Goal: Book appointment/travel/reservation

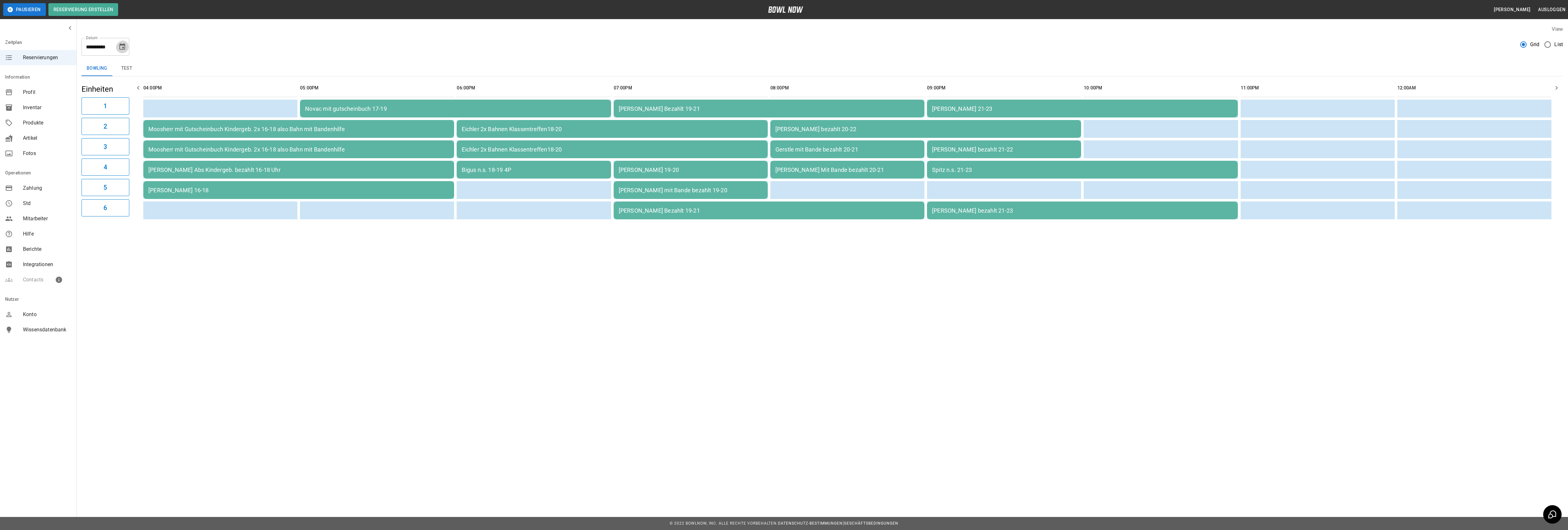
click at [119, 46] on icon "Choose date, selected date is 10. Okt. 2025" at bounding box center [122, 46] width 5 height 6
click at [120, 105] on button "11" at bounding box center [121, 104] width 12 height 12
type input "**********"
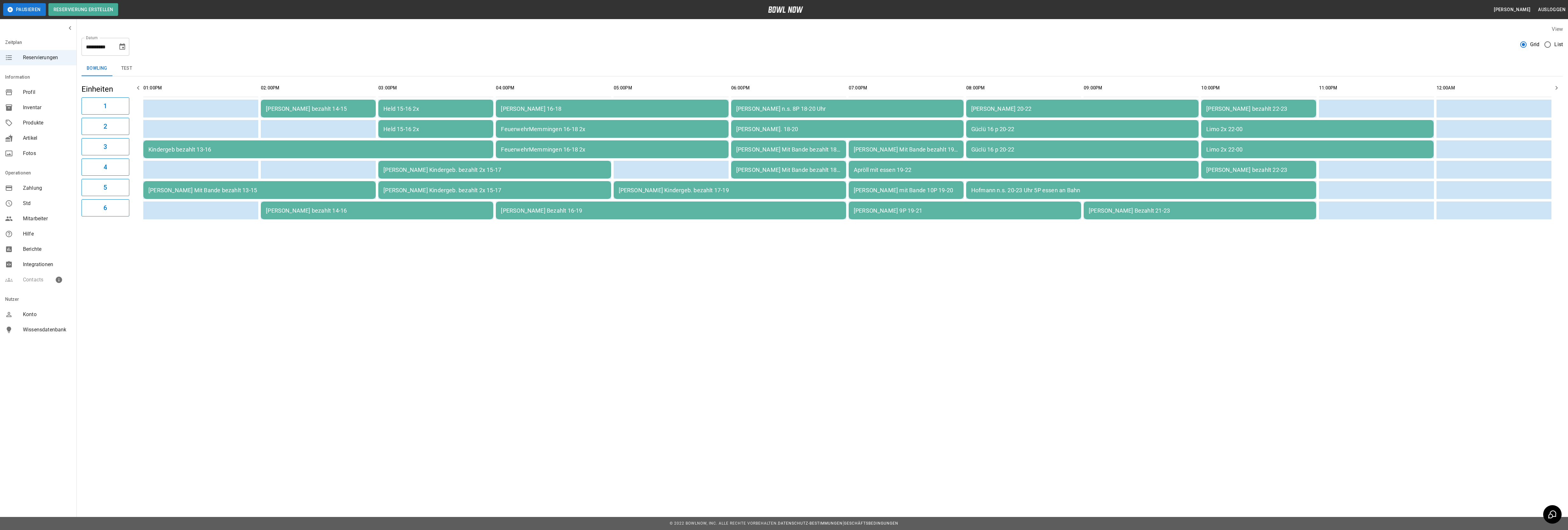
click at [1247, 128] on div "Limo 2x 22-00" at bounding box center [1317, 129] width 222 height 7
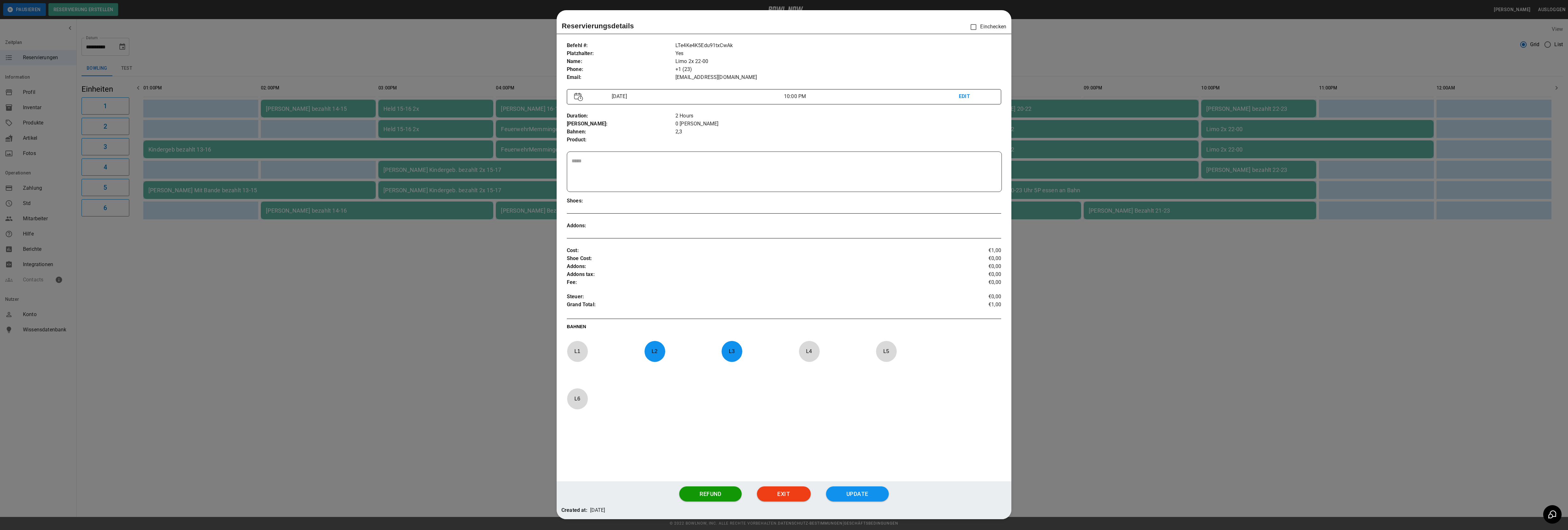
click at [728, 357] on p "L 3" at bounding box center [732, 351] width 21 height 15
click at [855, 499] on button "Update" at bounding box center [857, 493] width 63 height 15
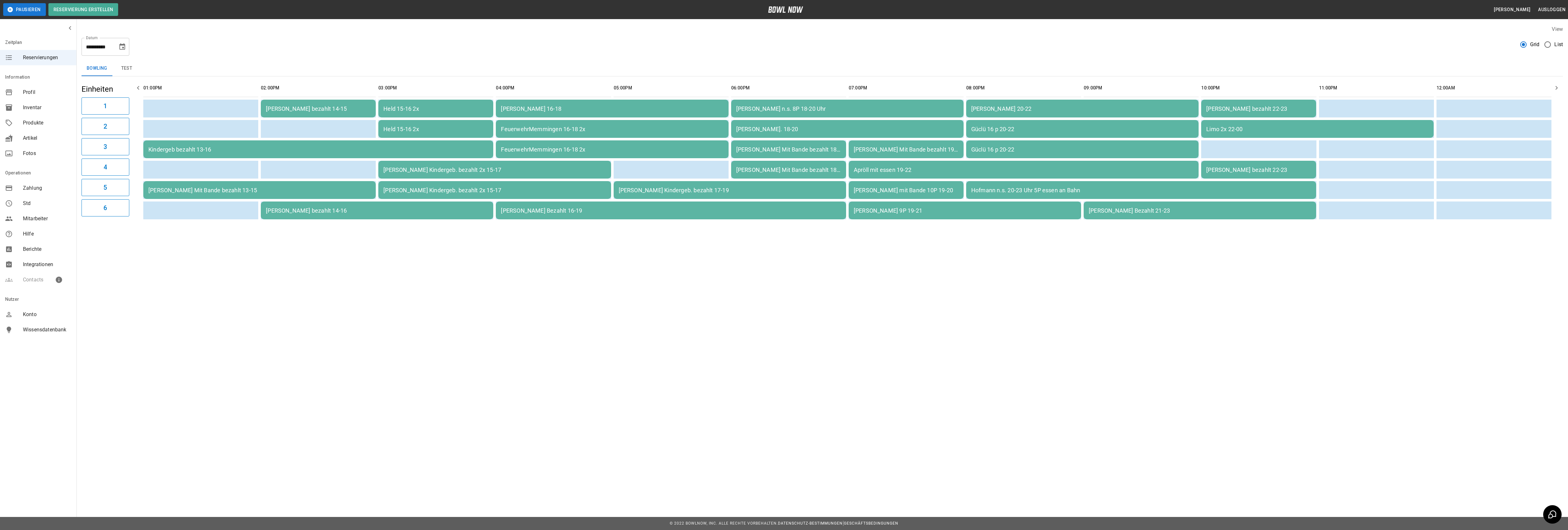
click at [1275, 110] on div "[PERSON_NAME] bezahlt 22-23" at bounding box center [1259, 108] width 105 height 7
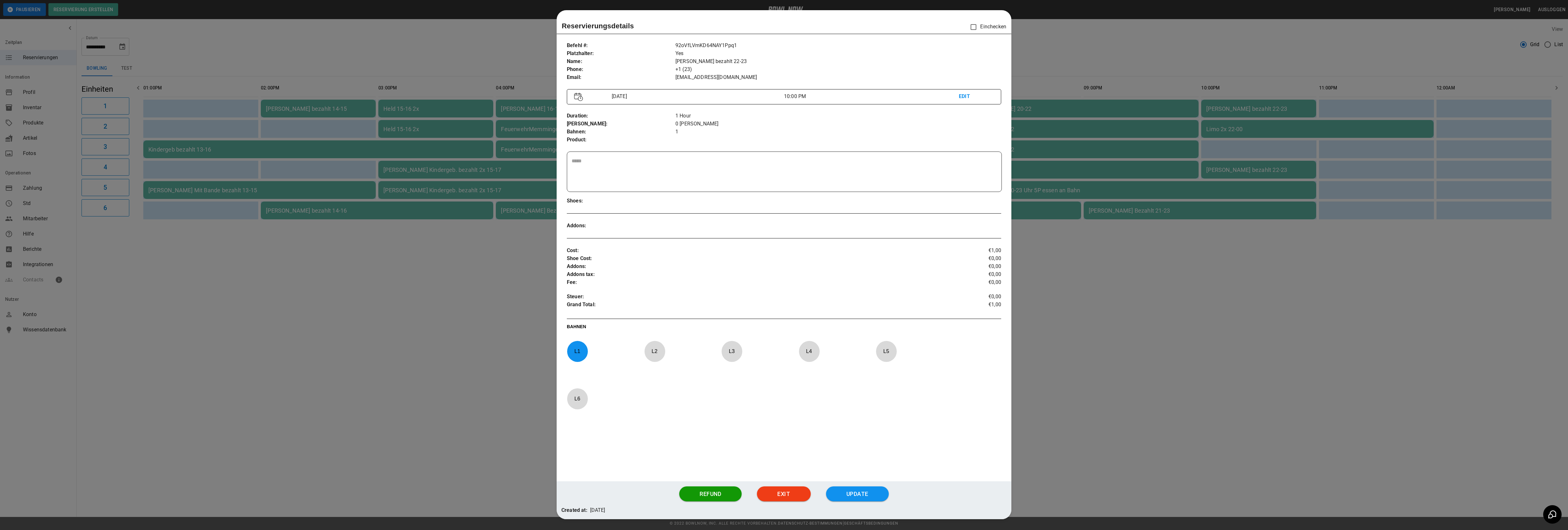
click at [575, 355] on p "L 1" at bounding box center [577, 351] width 21 height 15
click at [730, 355] on p "L 3" at bounding box center [732, 351] width 21 height 15
click at [847, 497] on button "Update" at bounding box center [857, 493] width 63 height 15
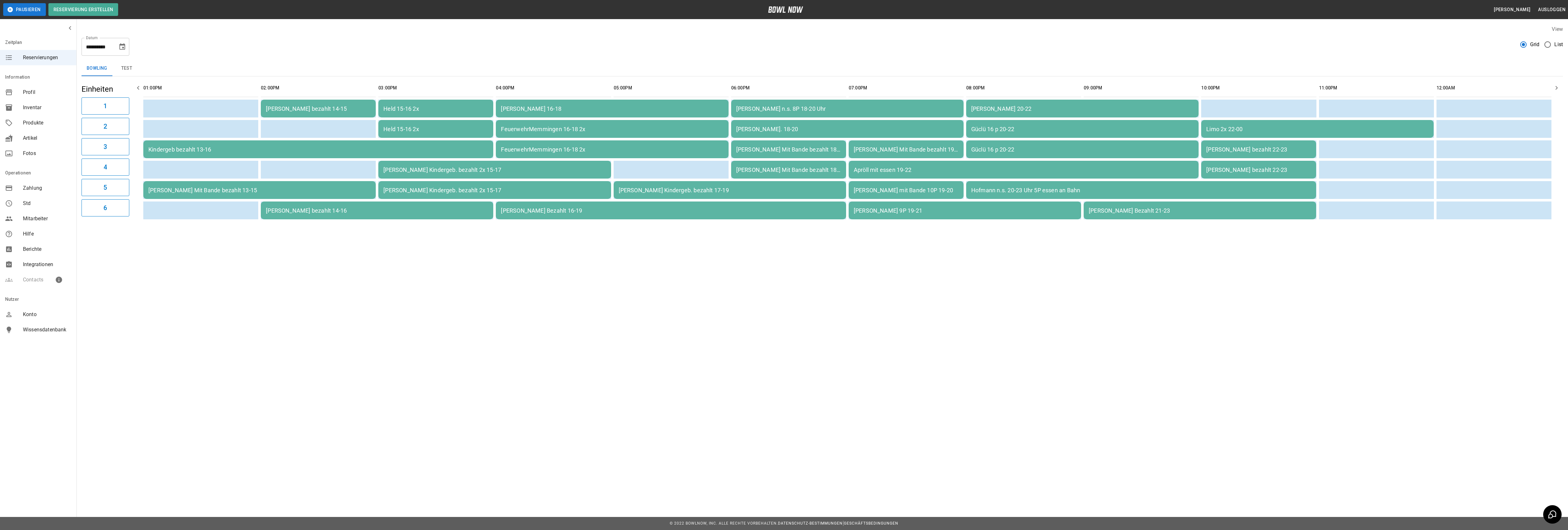
click at [1237, 124] on td "Limo 2x 22-00" at bounding box center [1317, 128] width 233 height 18
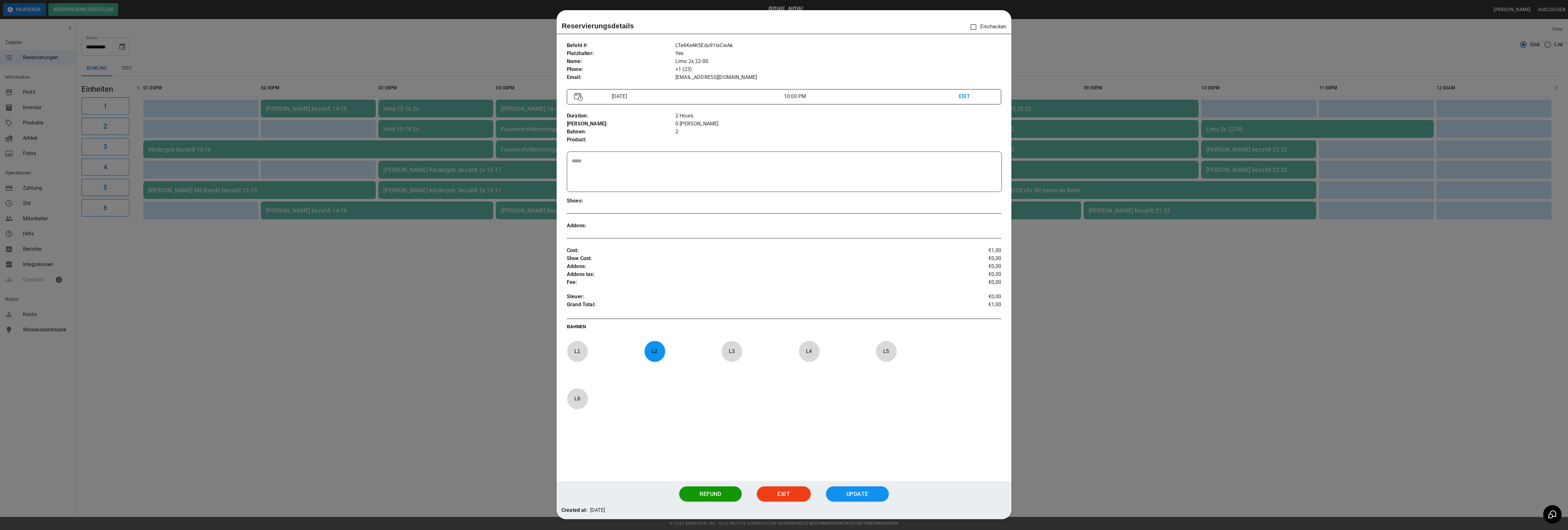
click at [657, 350] on p "L 2" at bounding box center [654, 351] width 21 height 15
click at [573, 354] on p "L 1" at bounding box center [577, 351] width 21 height 15
click at [863, 498] on button "Update" at bounding box center [857, 493] width 63 height 15
